Goal: Transaction & Acquisition: Purchase product/service

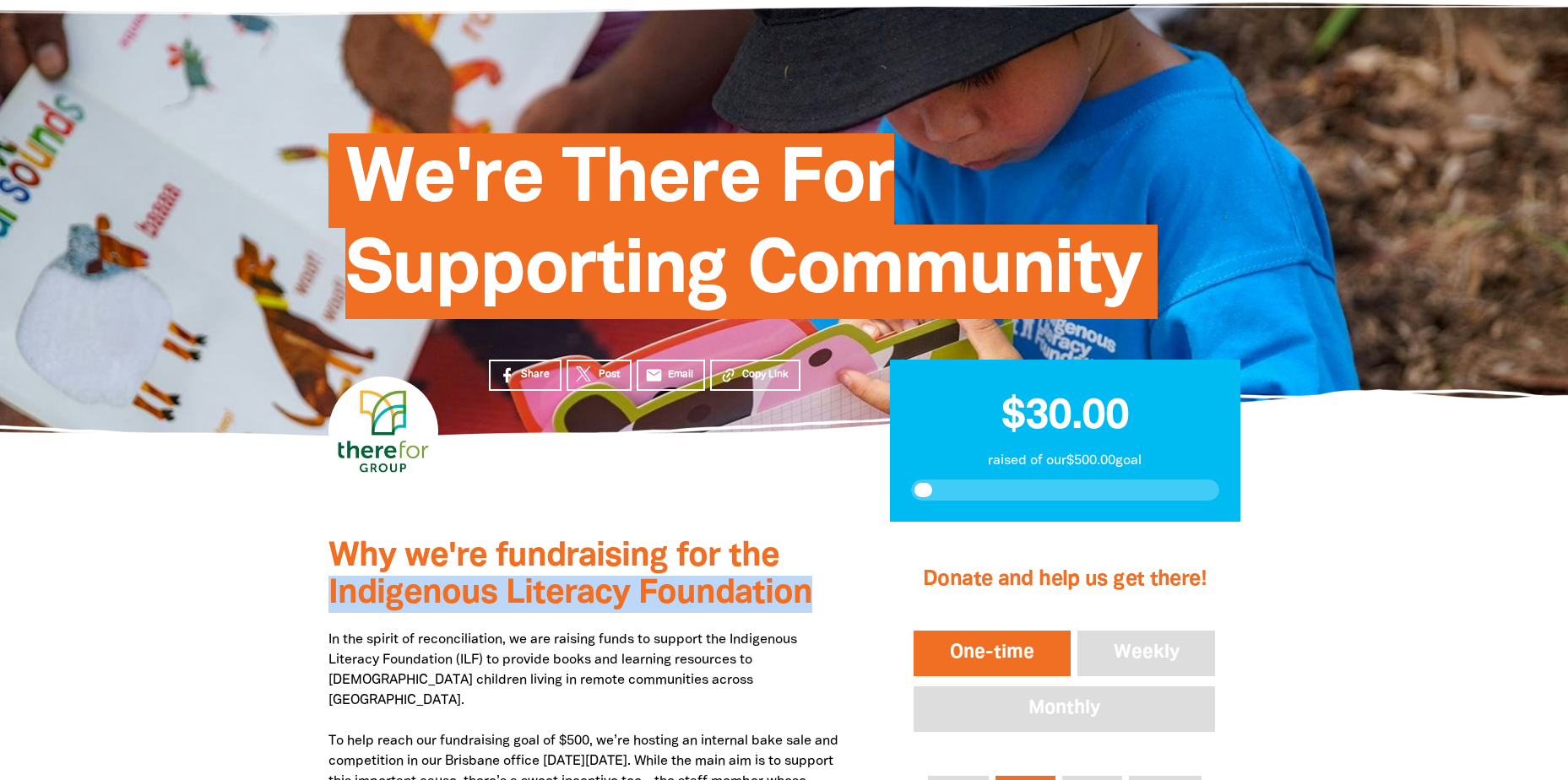
drag, startPoint x: 329, startPoint y: 595, endPoint x: 805, endPoint y: 593, distance: 476.0
click at [805, 593] on span "Why we're fundraising for the Indigenous Literacy Foundation" at bounding box center [570, 576] width 484 height 69
copy span "Indigenous Literacy Foundation"
